Goal: Task Accomplishment & Management: Complete application form

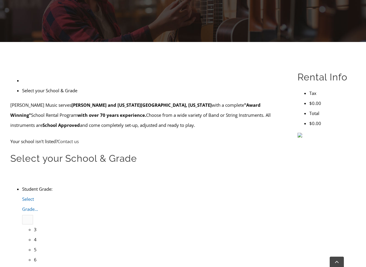
click at [38, 196] on span "Select Grade..." at bounding box center [30, 204] width 16 height 16
click at [34, 224] on li "3" at bounding box center [34, 229] width 0 height 10
type input "new"
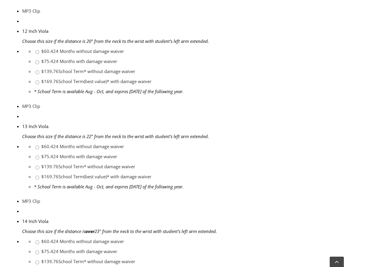
scroll to position [886, 0]
